Goal: Transaction & Acquisition: Purchase product/service

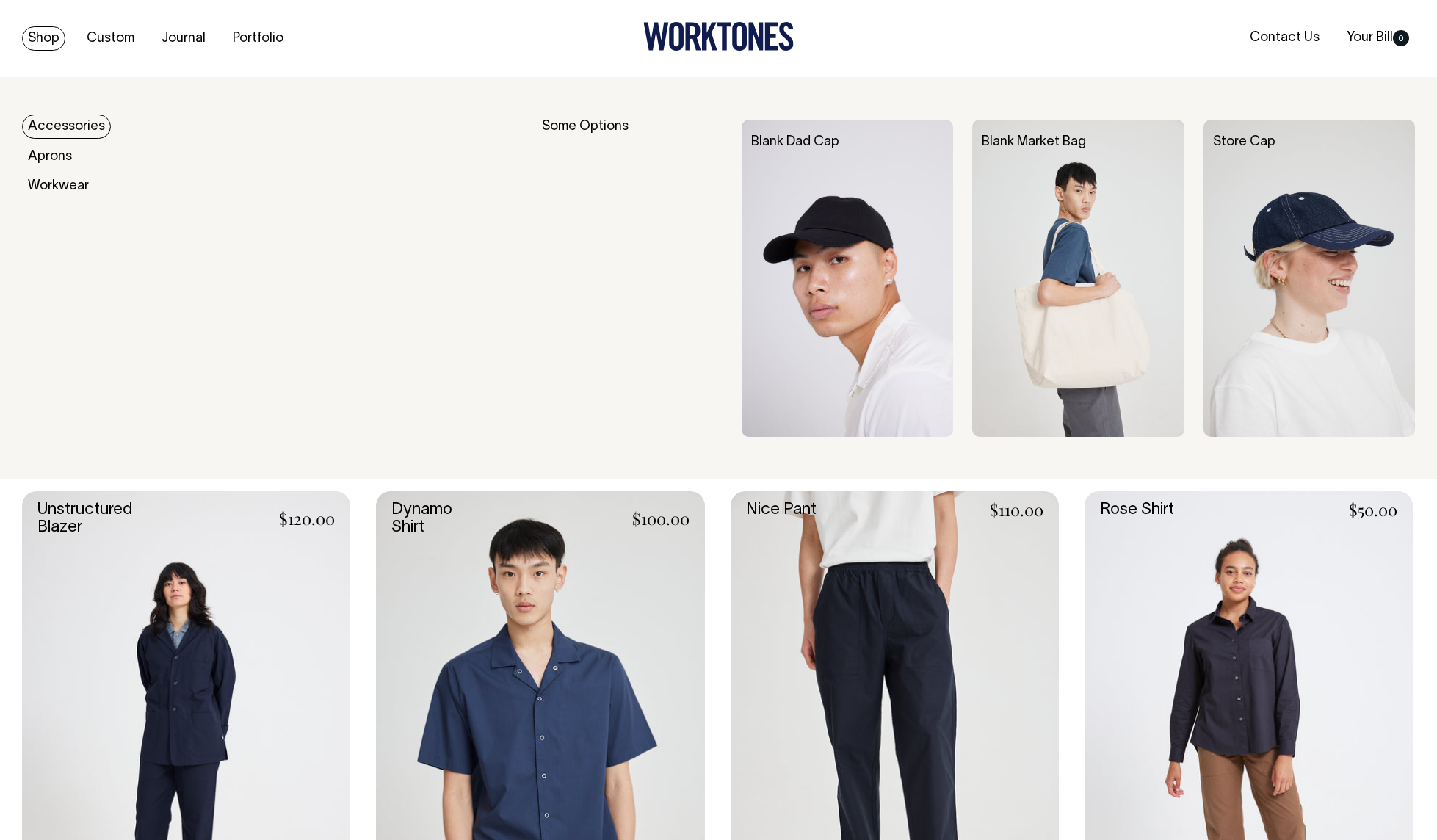
click at [59, 125] on link "Accessories" at bounding box center [66, 127] width 89 height 25
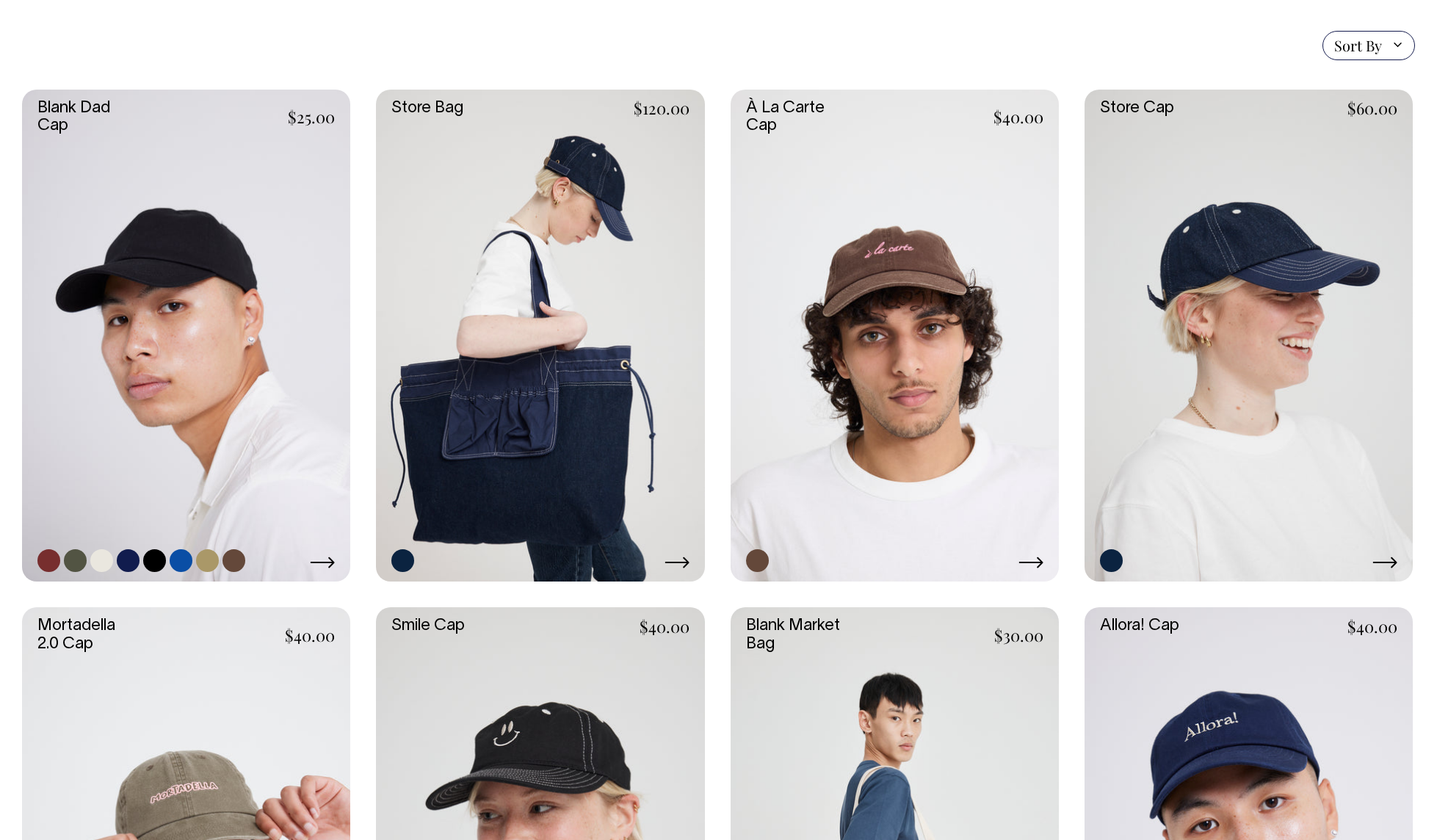
scroll to position [363, 0]
click at [53, 562] on link at bounding box center [48, 560] width 23 height 23
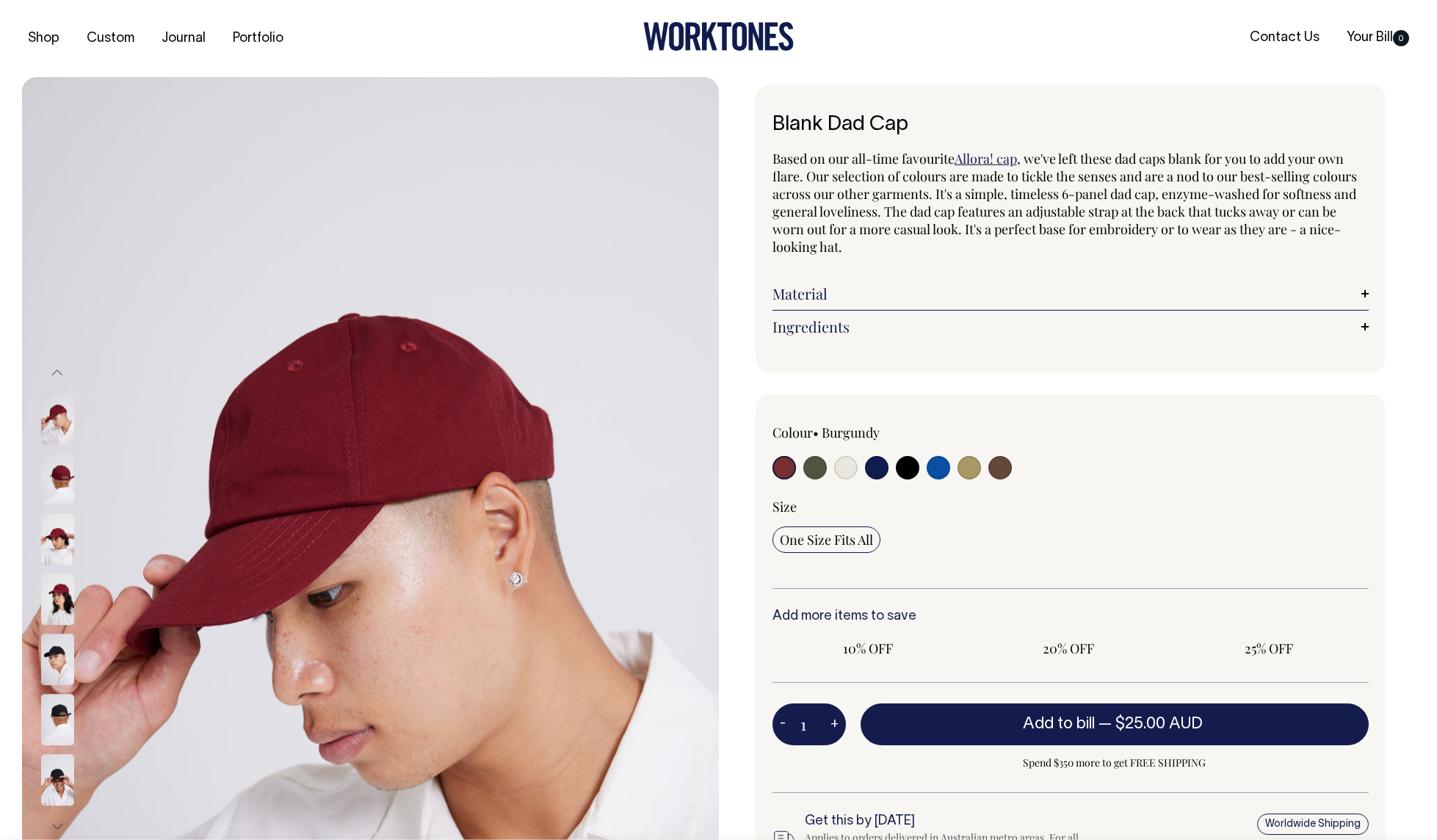
radio input "true"
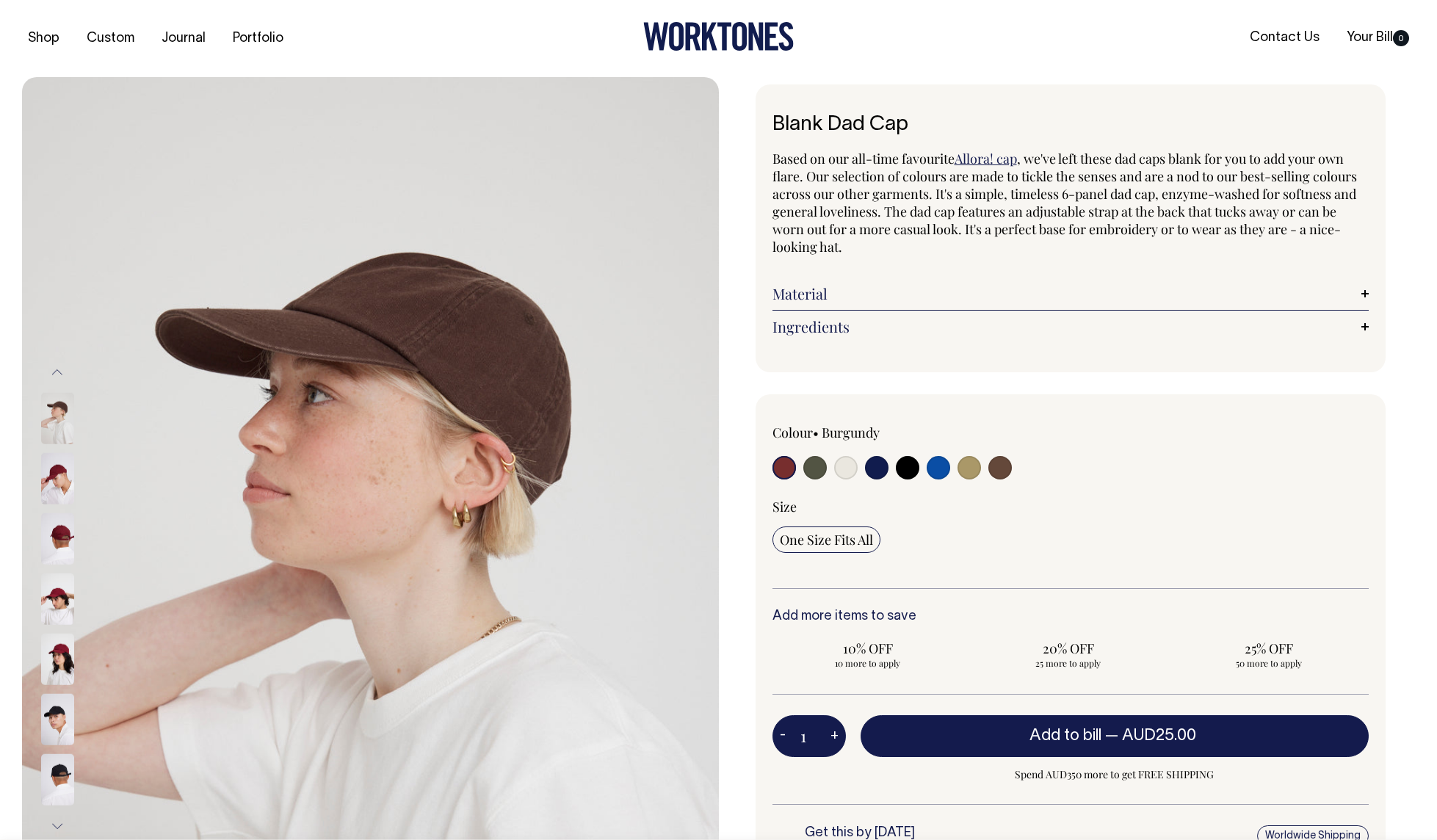
click at [785, 469] on input "radio" at bounding box center [784, 468] width 24 height 24
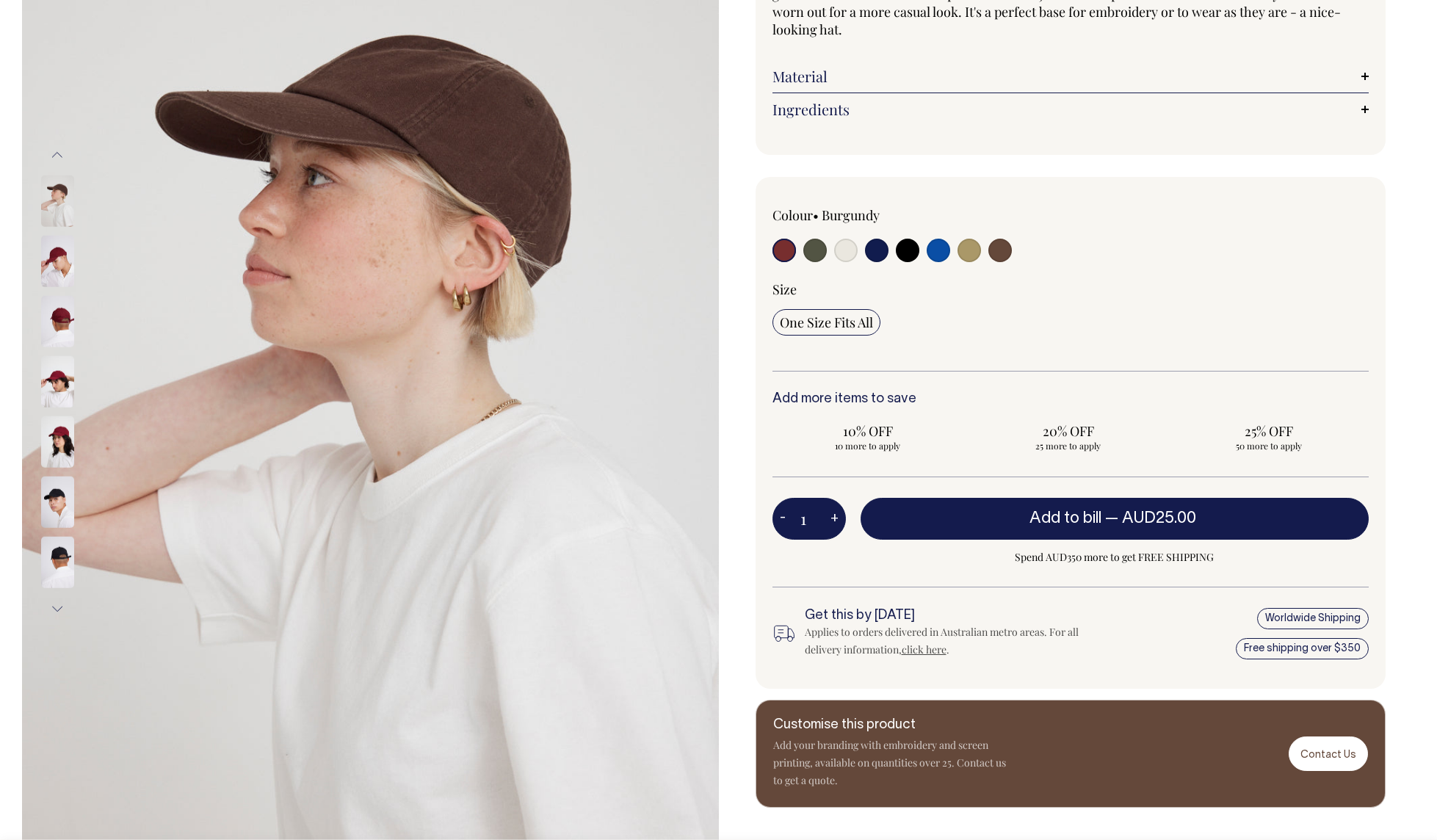
scroll to position [218, 0]
click at [53, 241] on img at bounding box center [57, 260] width 33 height 51
click at [53, 324] on img at bounding box center [57, 320] width 33 height 51
